Goal: Task Accomplishment & Management: Manage account settings

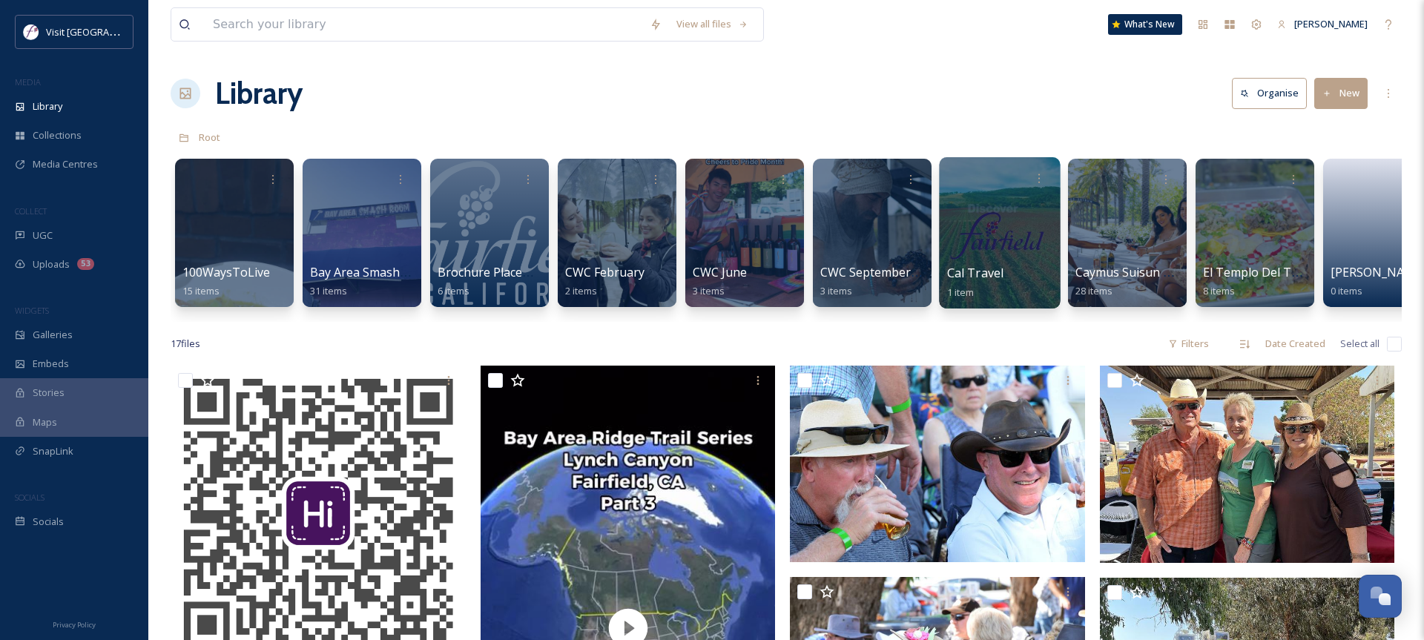
click at [1009, 222] on div at bounding box center [999, 232] width 121 height 151
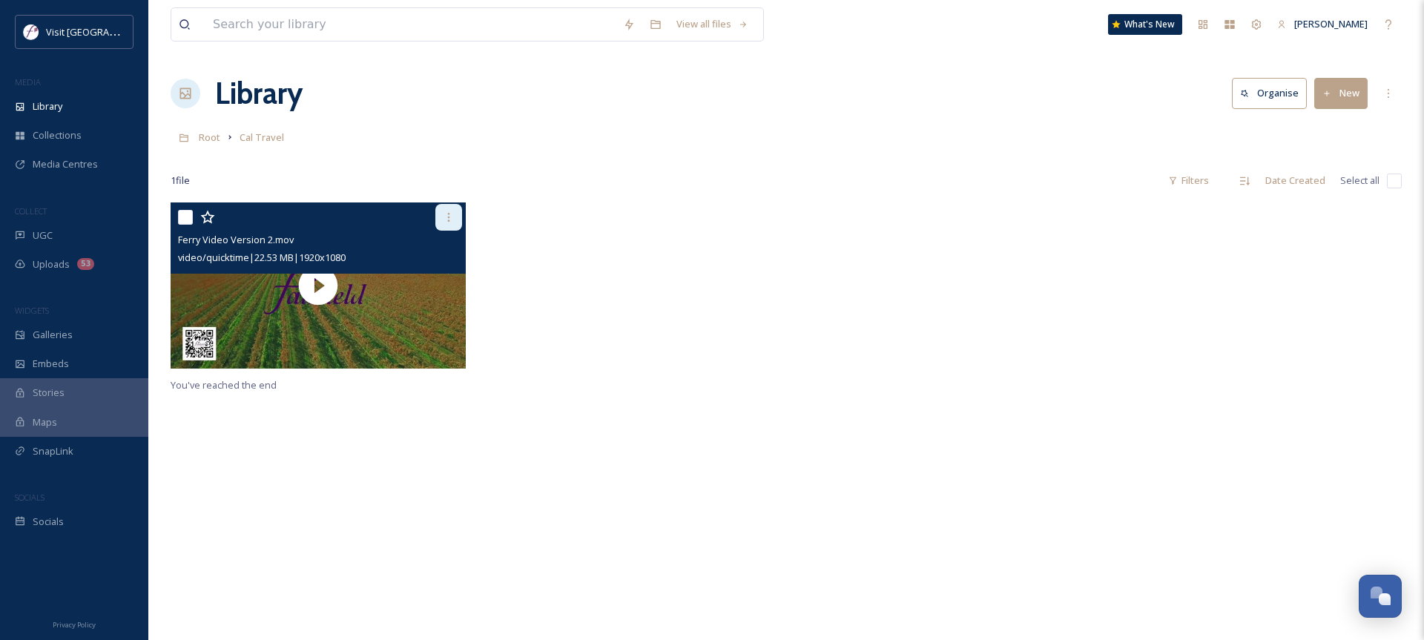
click at [452, 223] on div at bounding box center [448, 217] width 27 height 27
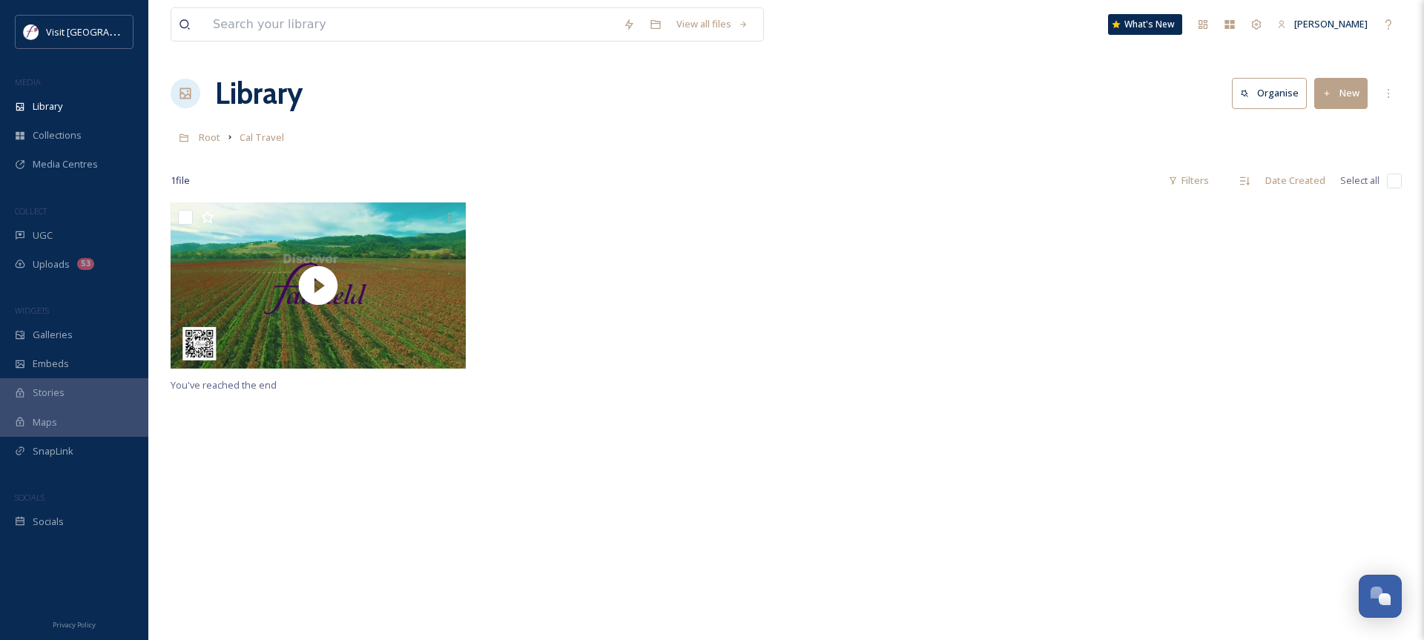
drag, startPoint x: 301, startPoint y: 380, endPoint x: 297, endPoint y: 367, distance: 13.9
click at [301, 380] on div "You've reached the end" at bounding box center [786, 522] width 1231 height 640
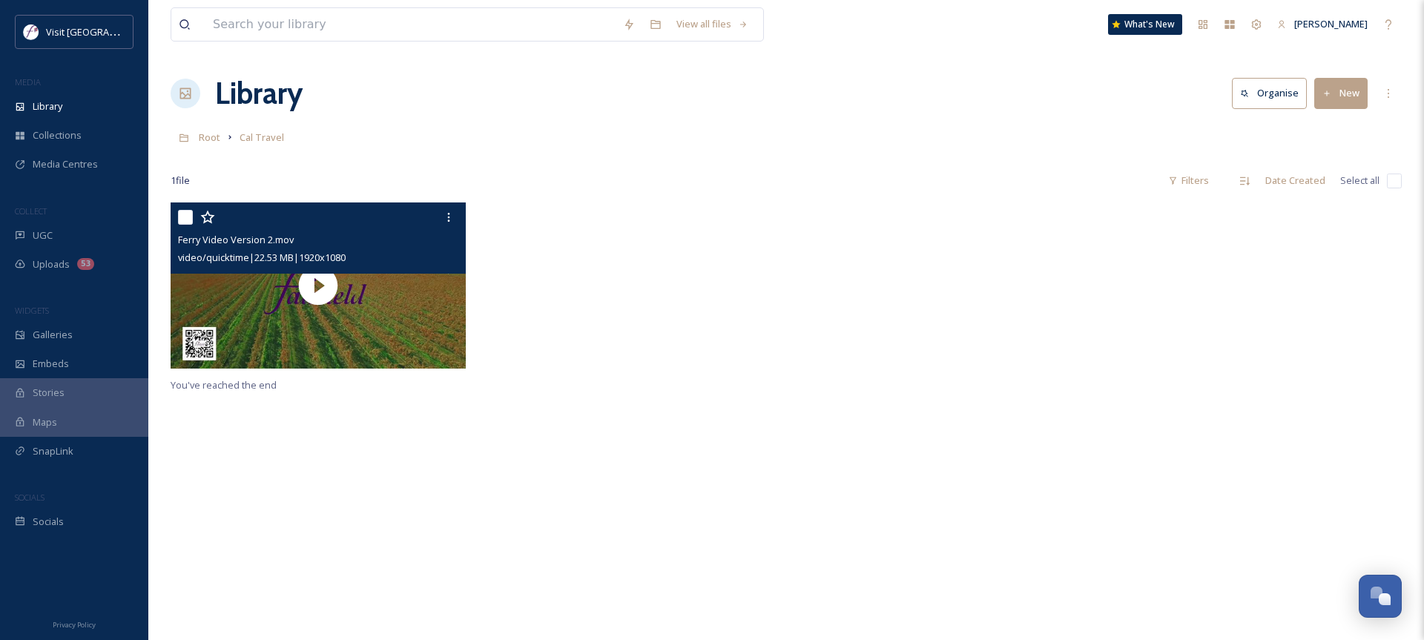
click at [182, 215] on input "checkbox" at bounding box center [185, 217] width 15 height 15
checkbox input "true"
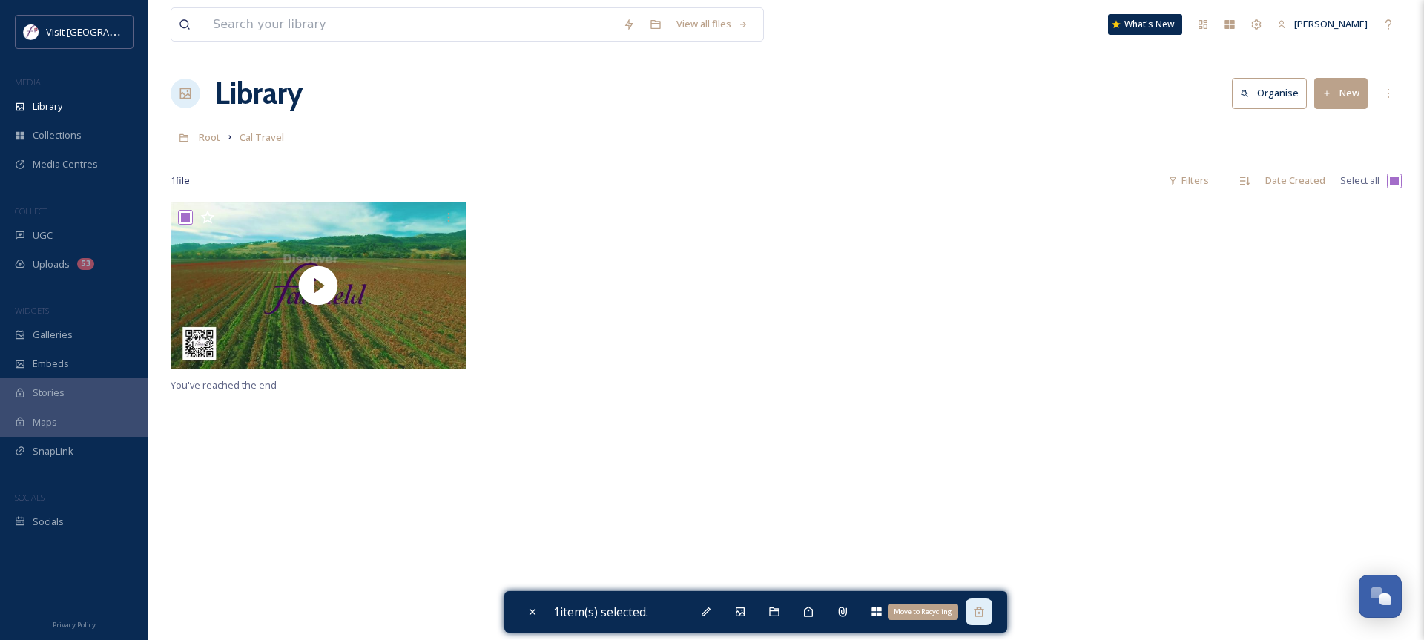
click at [992, 613] on div "Move to Recycling" at bounding box center [979, 611] width 27 height 27
checkbox input "false"
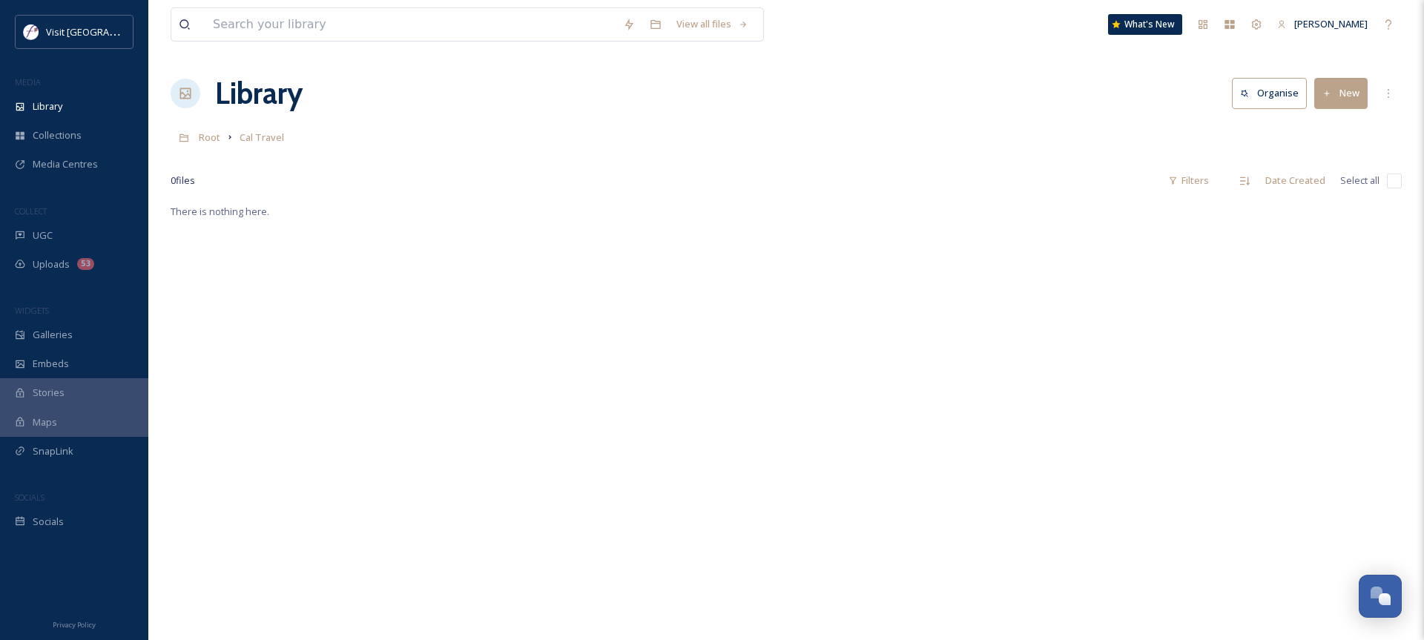
click at [1353, 96] on button "New" at bounding box center [1340, 93] width 53 height 30
click at [1330, 130] on span "File Upload" at bounding box center [1334, 128] width 49 height 14
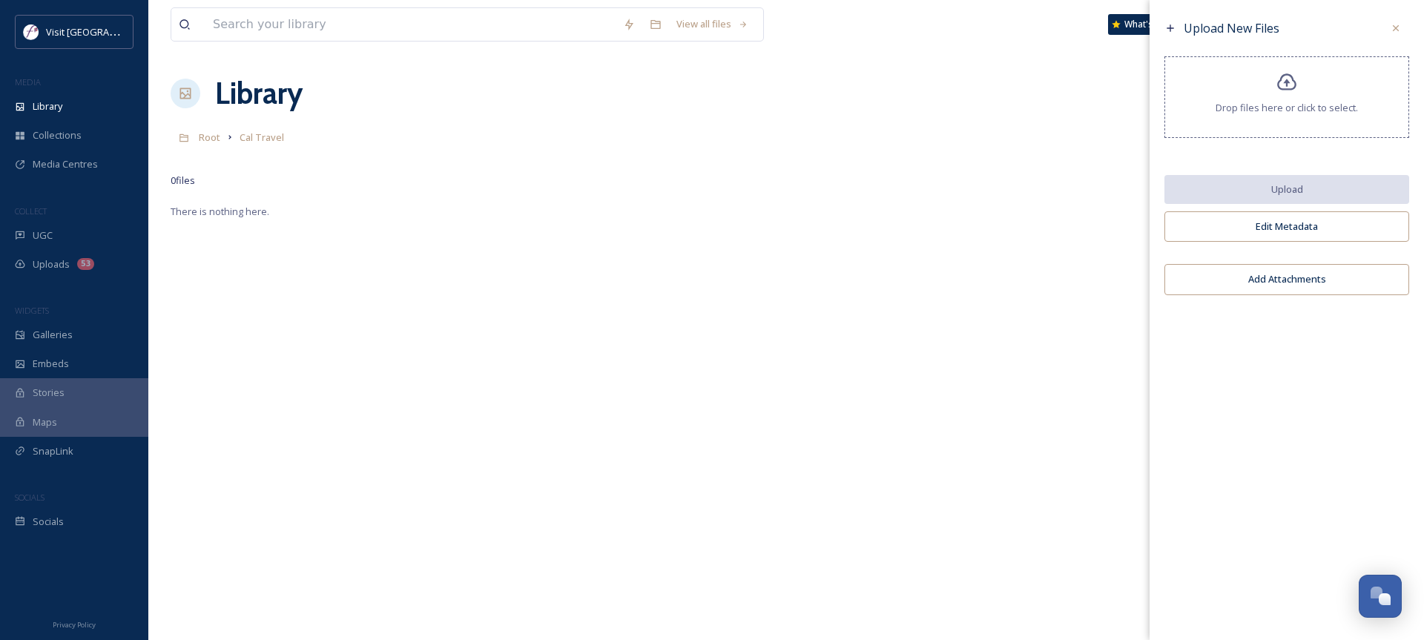
click at [1278, 82] on icon at bounding box center [1286, 81] width 19 height 17
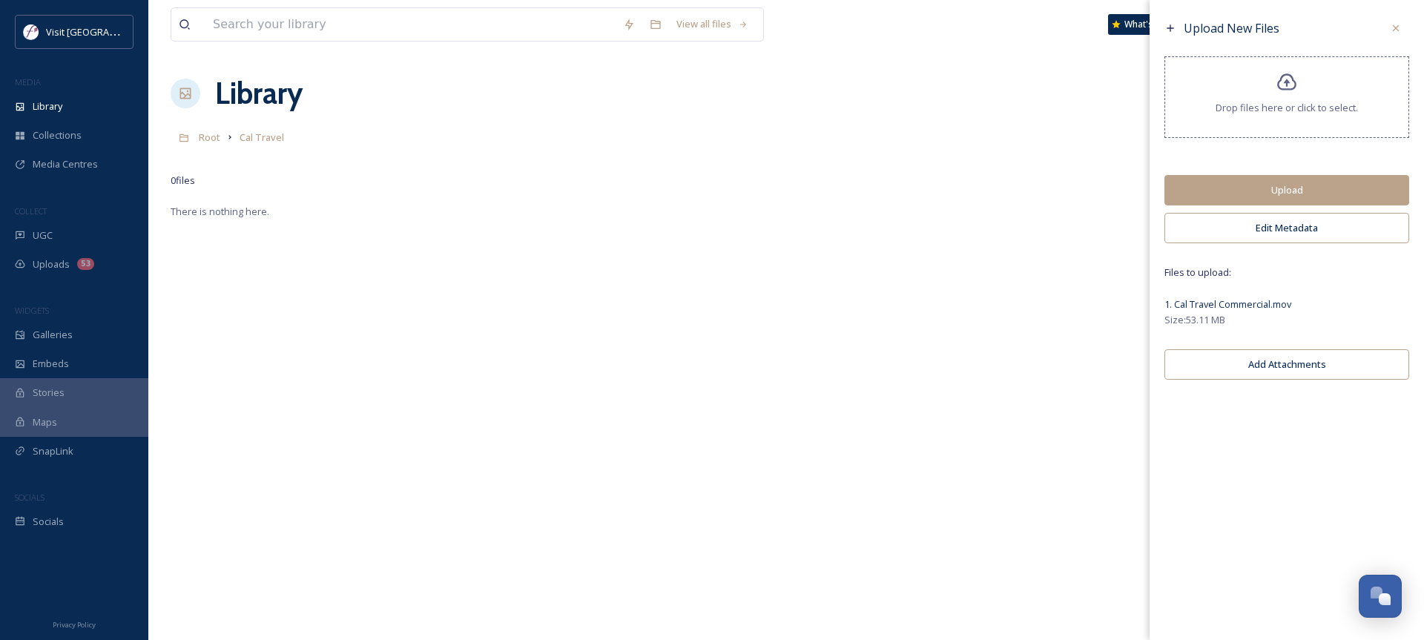
click at [1268, 196] on button "Upload" at bounding box center [1286, 190] width 245 height 30
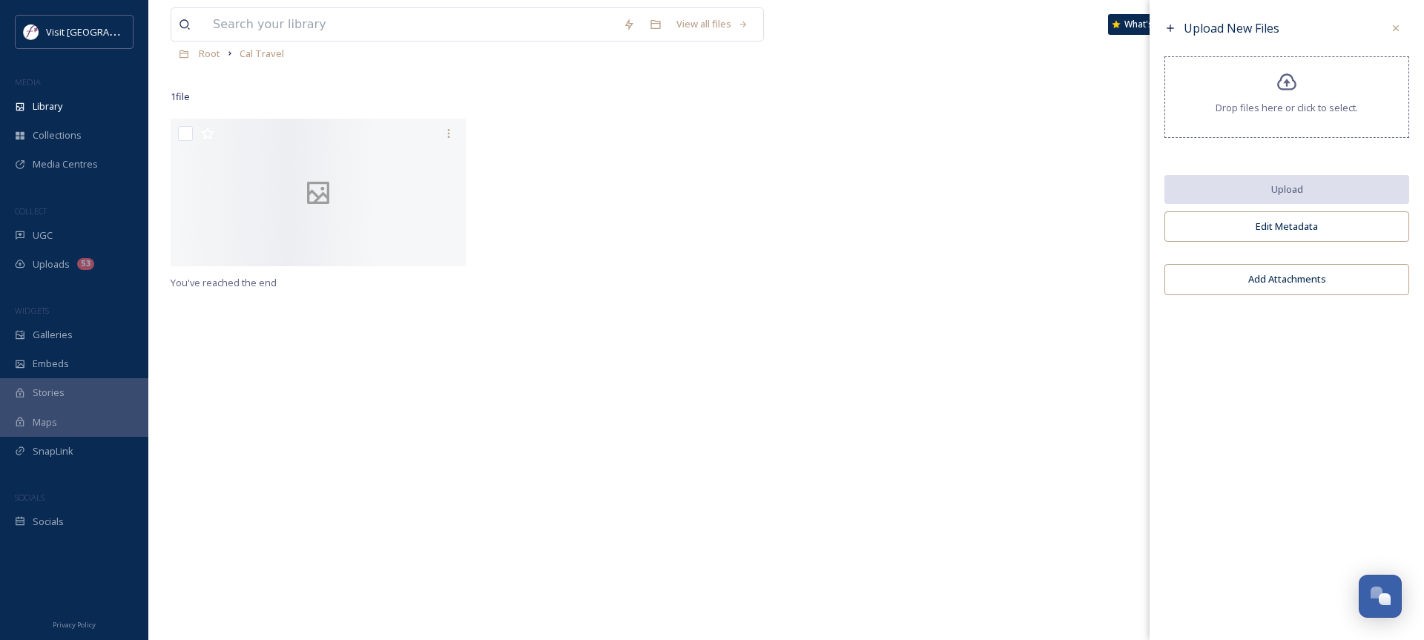
scroll to position [85, 0]
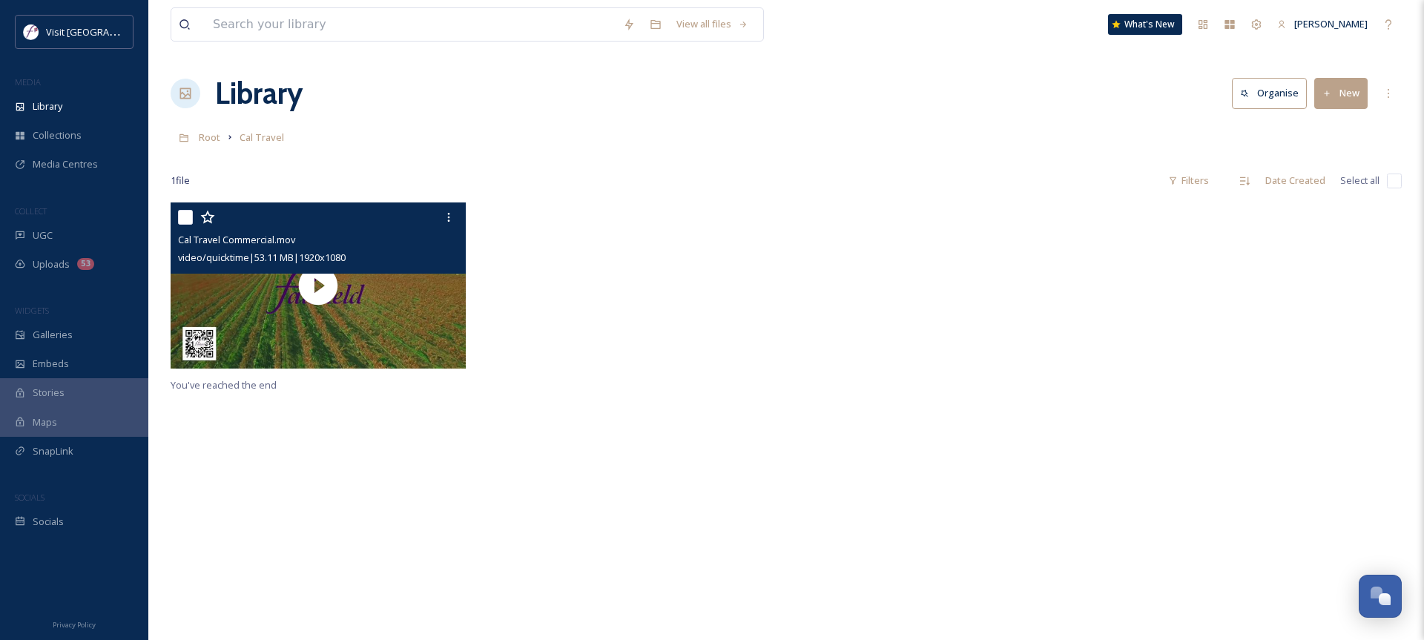
click at [331, 246] on div "Cal Travel Commercial.mov" at bounding box center [320, 240] width 284 height 18
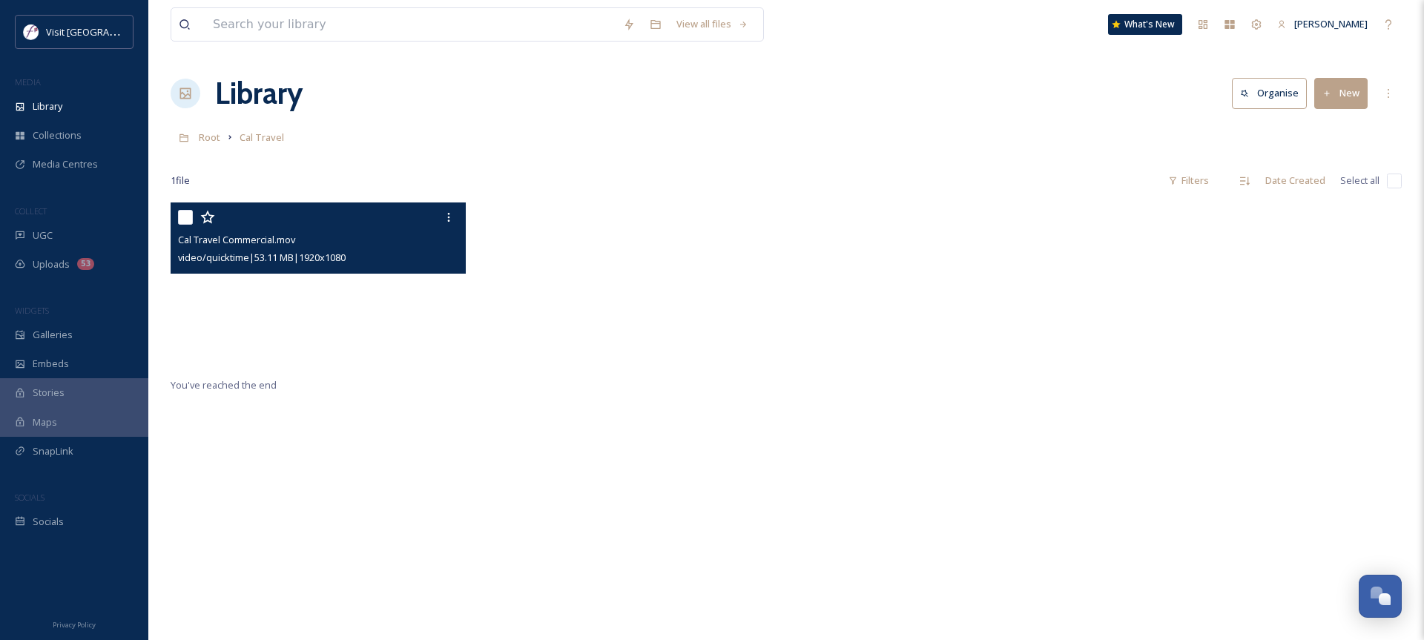
click at [326, 294] on video "Cal Travel Commercial.mov" at bounding box center [318, 285] width 295 height 166
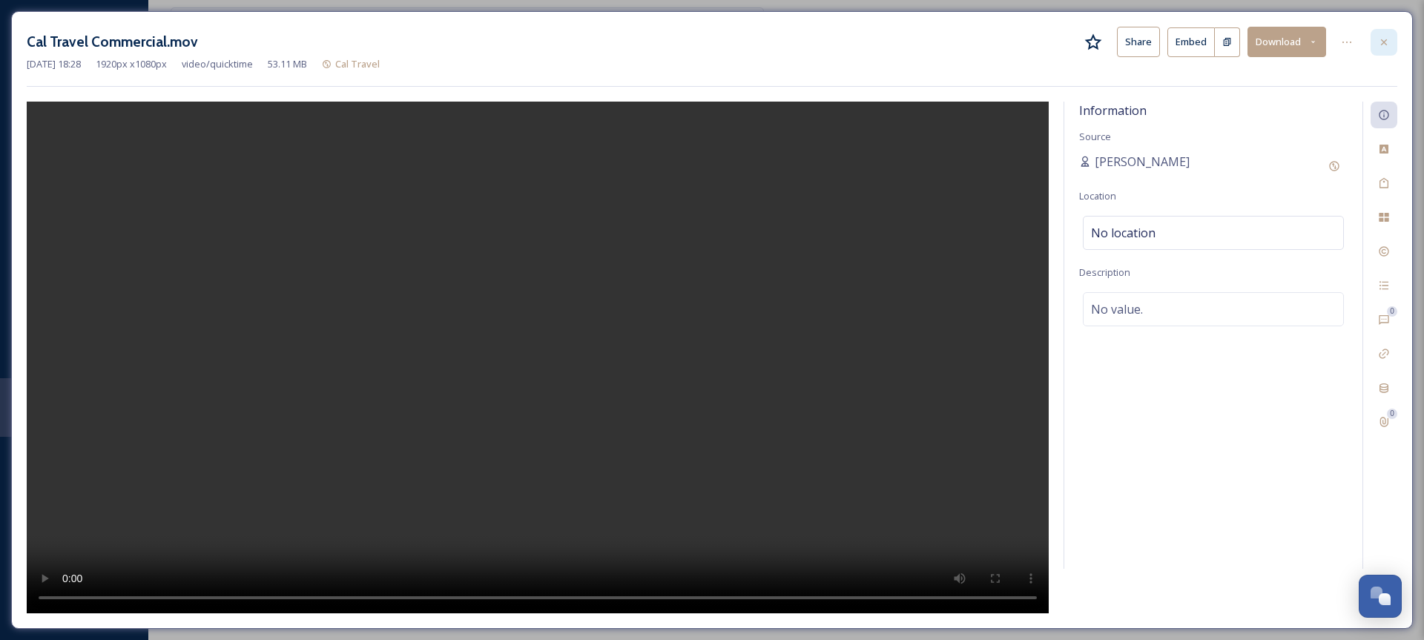
click at [1376, 47] on div at bounding box center [1383, 42] width 27 height 27
